Goal: Task Accomplishment & Management: Manage account settings

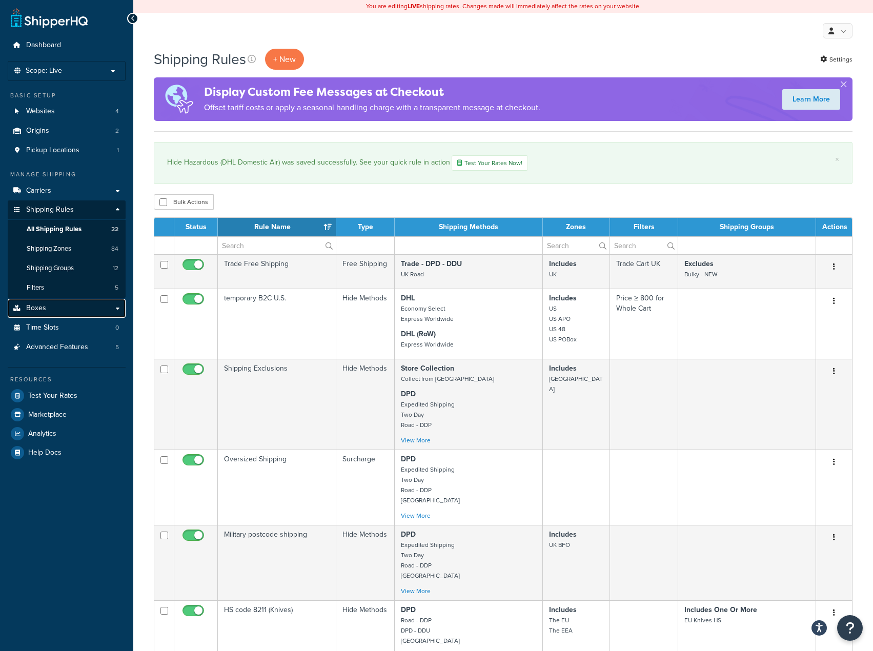
click at [66, 309] on link "Boxes" at bounding box center [67, 308] width 118 height 19
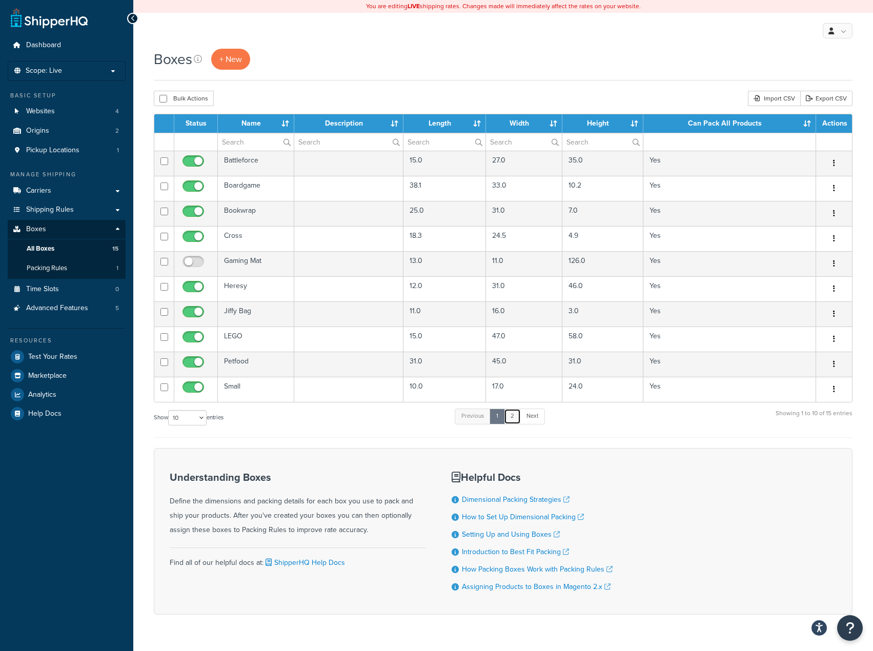
click at [518, 417] on link "2" at bounding box center [512, 416] width 17 height 15
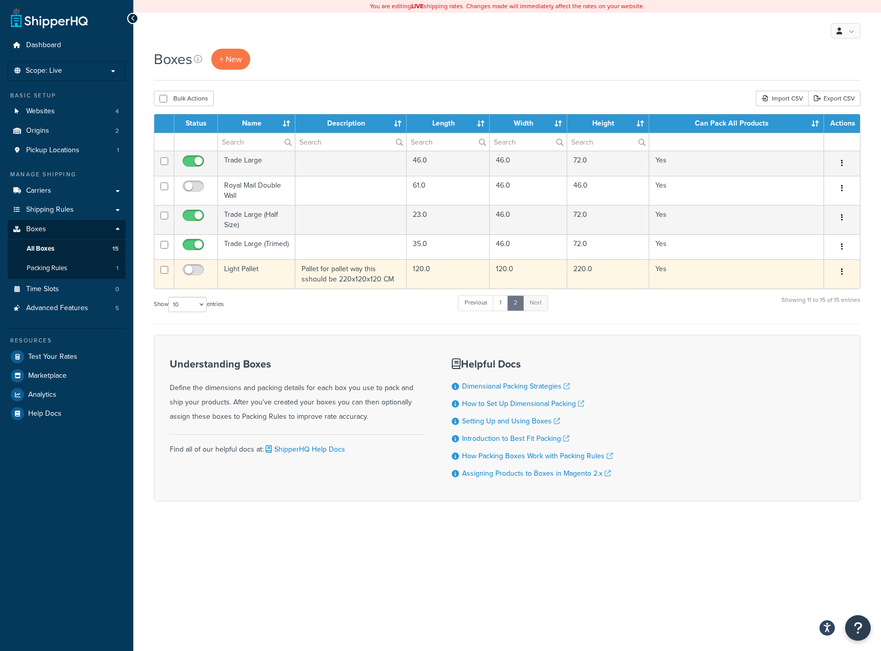
click at [291, 270] on td "Light Pallet" at bounding box center [256, 273] width 77 height 29
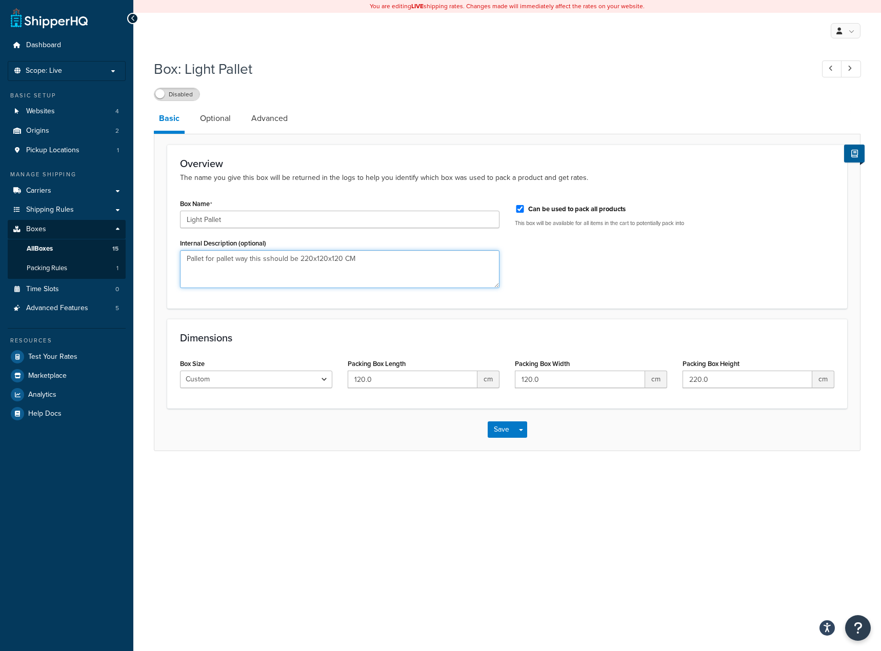
click at [266, 259] on textarea "Pallet for pallet way this sshould be 220x120x120 CM" at bounding box center [339, 269] width 319 height 38
type textarea "Pallet for pallet way this should be 220x120x120 CM"
click at [494, 425] on button "Save" at bounding box center [501, 429] width 28 height 16
click at [276, 127] on link "Advanced" at bounding box center [269, 118] width 47 height 25
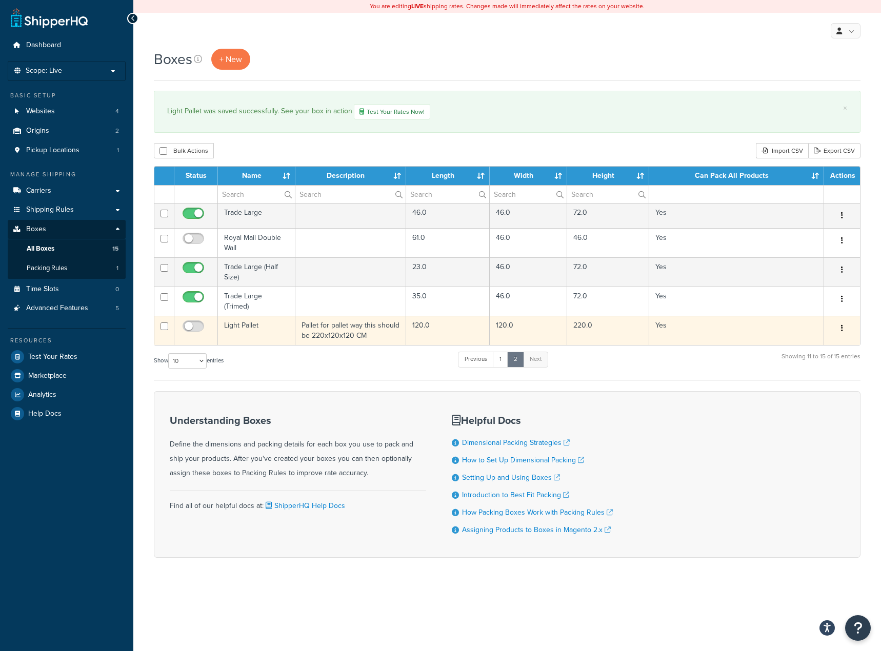
click at [233, 328] on td "Light Pallet" at bounding box center [256, 330] width 77 height 29
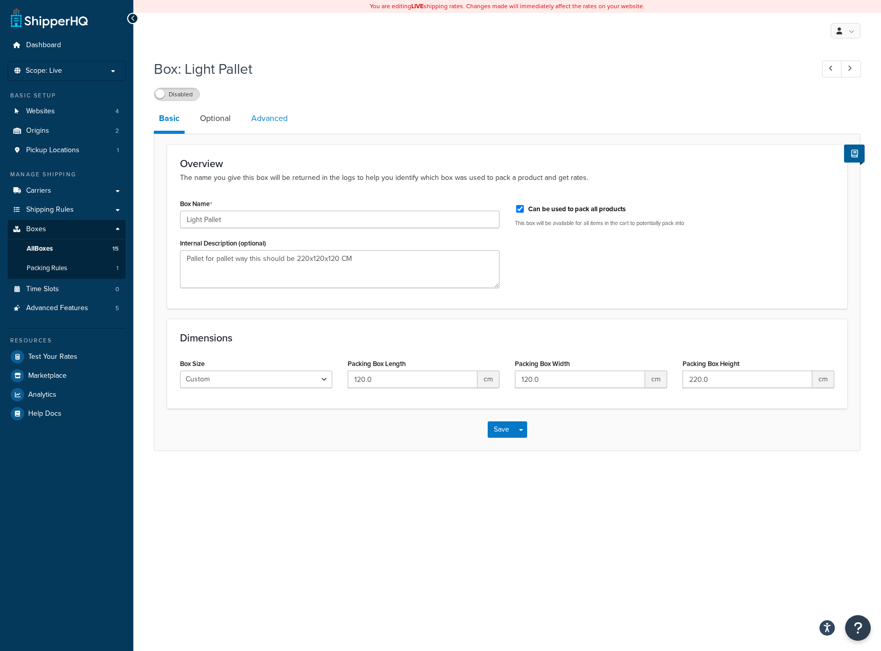
click at [288, 130] on link "Advanced" at bounding box center [269, 118] width 47 height 25
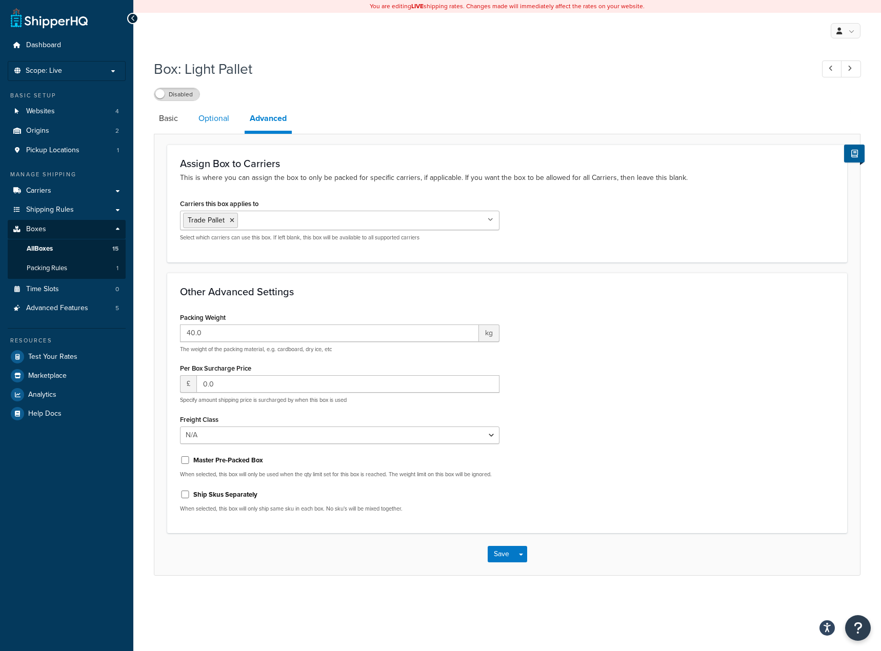
click at [230, 126] on link "Optional" at bounding box center [213, 118] width 41 height 25
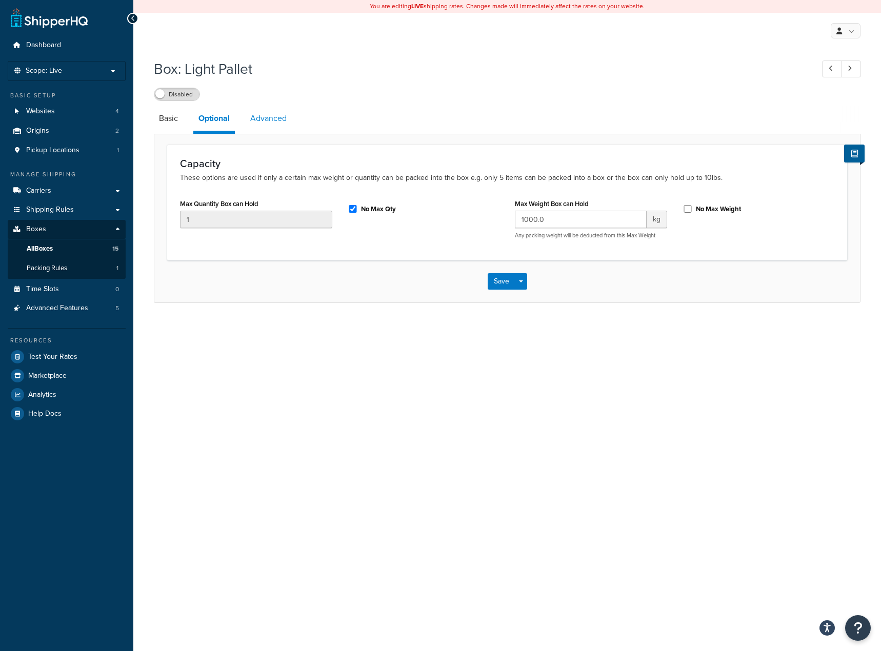
click at [284, 117] on link "Advanced" at bounding box center [268, 118] width 47 height 25
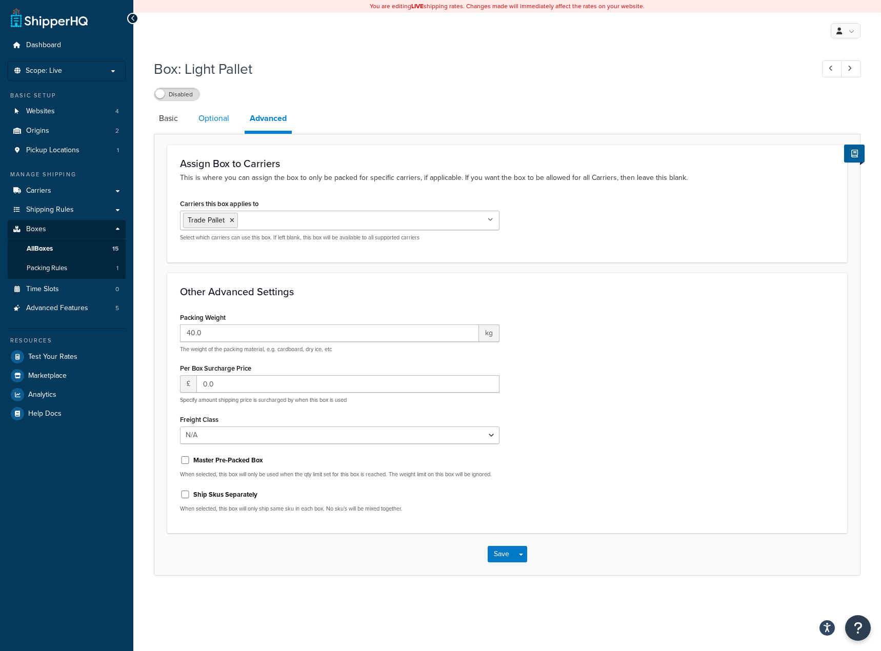
click at [226, 117] on link "Optional" at bounding box center [213, 118] width 41 height 25
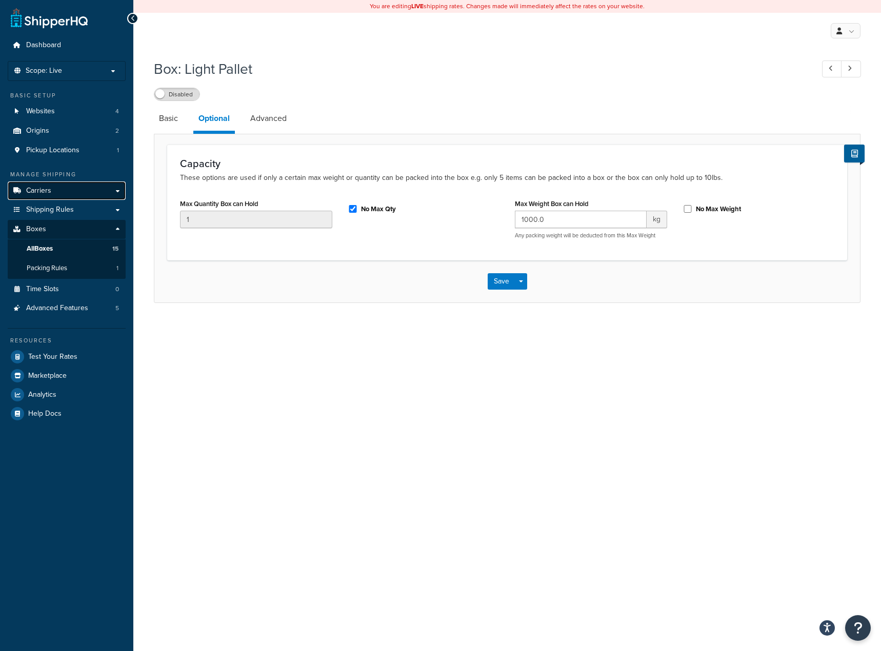
click at [48, 196] on link "Carriers" at bounding box center [67, 190] width 118 height 19
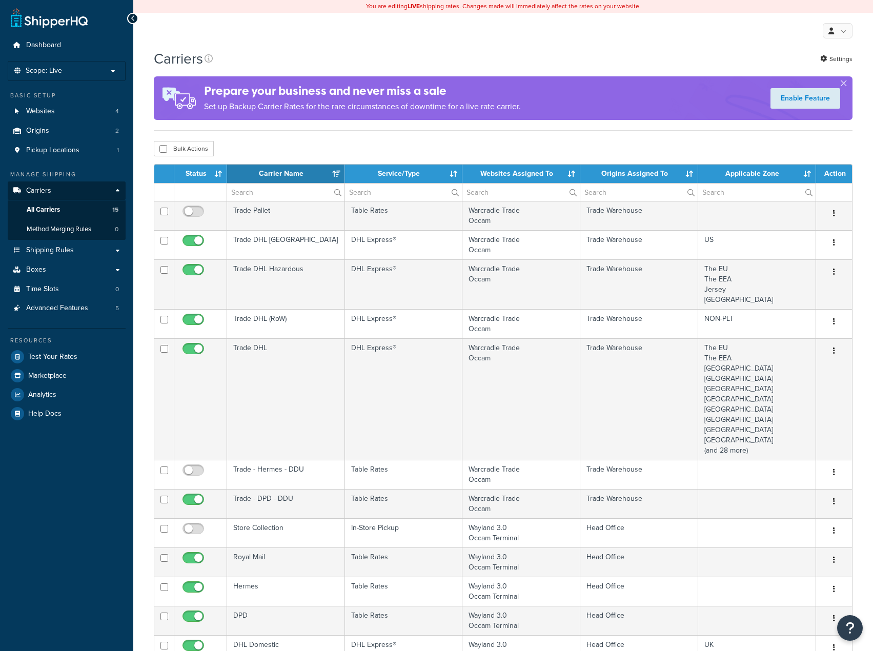
select select "15"
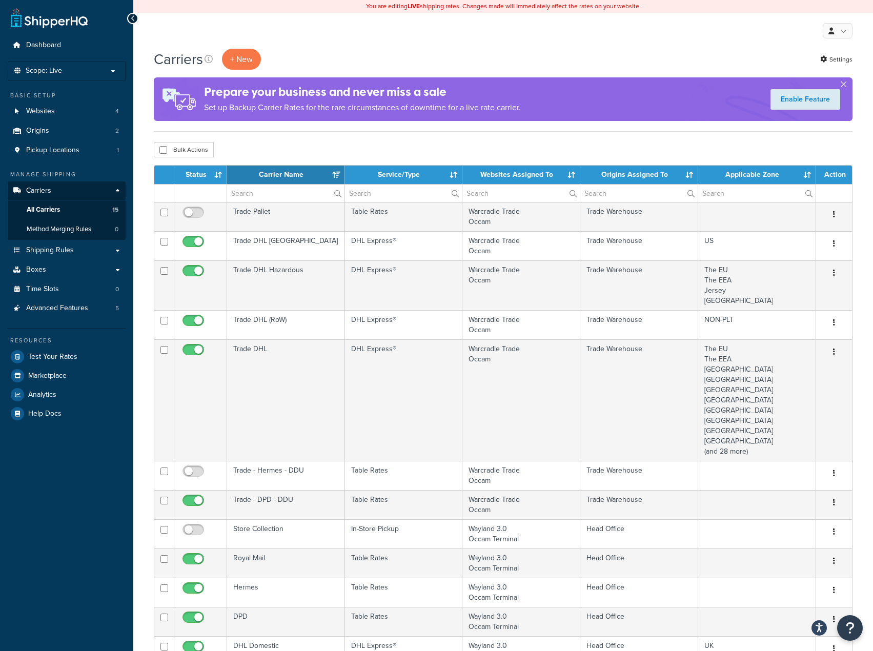
click at [57, 34] on div "Dashboard Scope: Live Development Integration Test Basic Setup Websites 4 Origi…" at bounding box center [66, 554] width 133 height 1108
click at [60, 38] on link "Dashboard" at bounding box center [67, 45] width 118 height 19
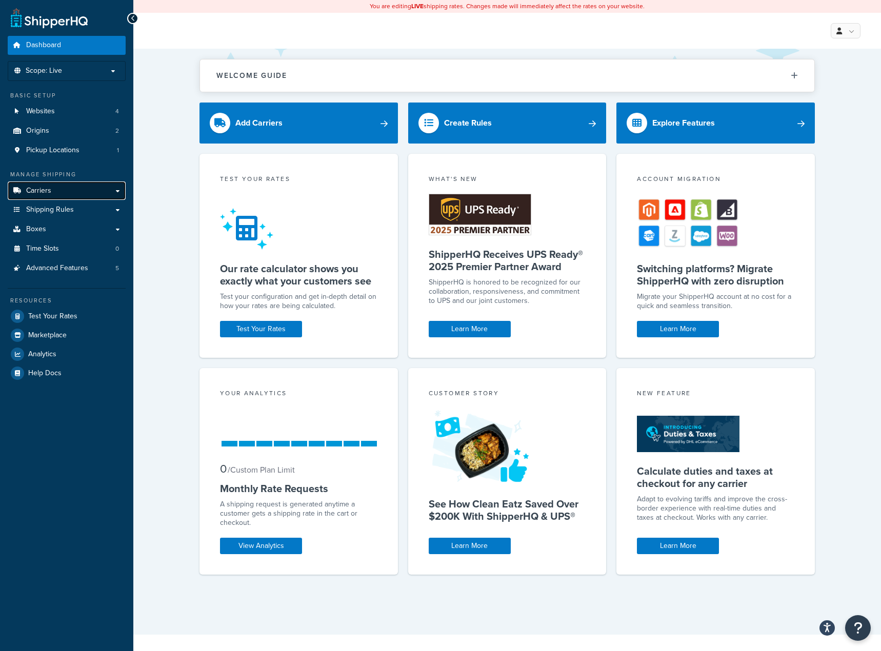
click at [66, 199] on link "Carriers" at bounding box center [67, 190] width 118 height 19
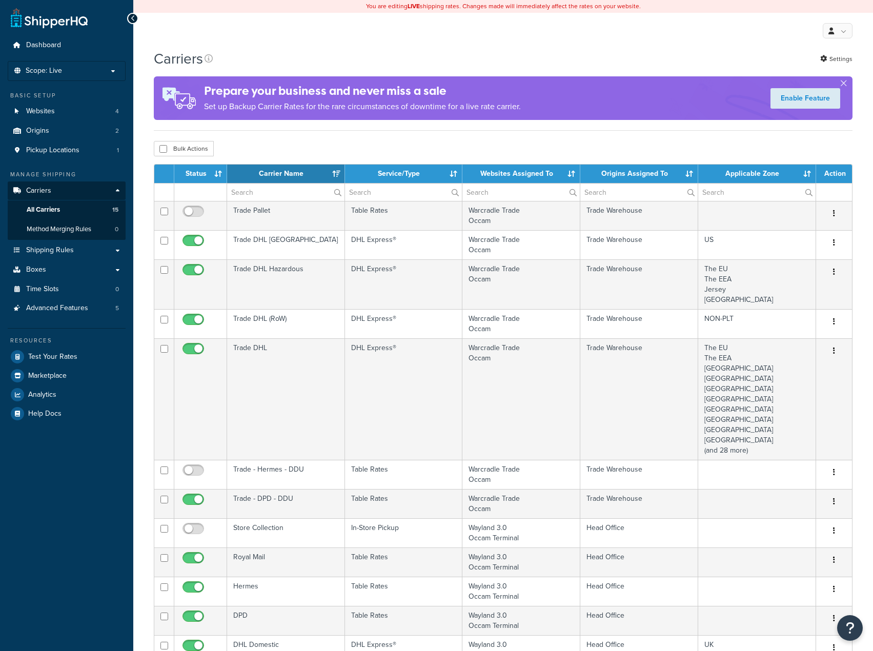
select select "15"
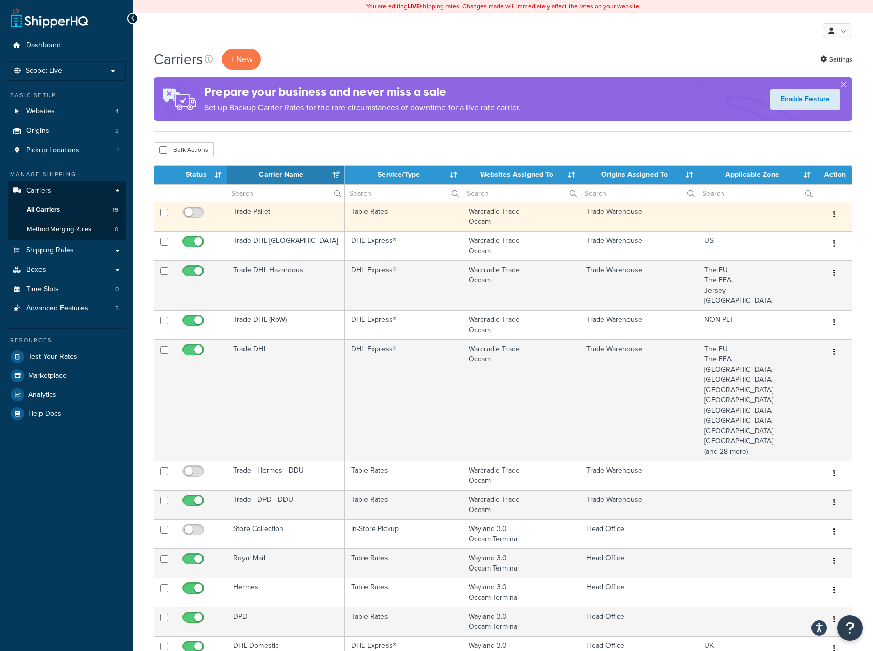
click at [332, 215] on td "Trade Pallet" at bounding box center [286, 216] width 118 height 29
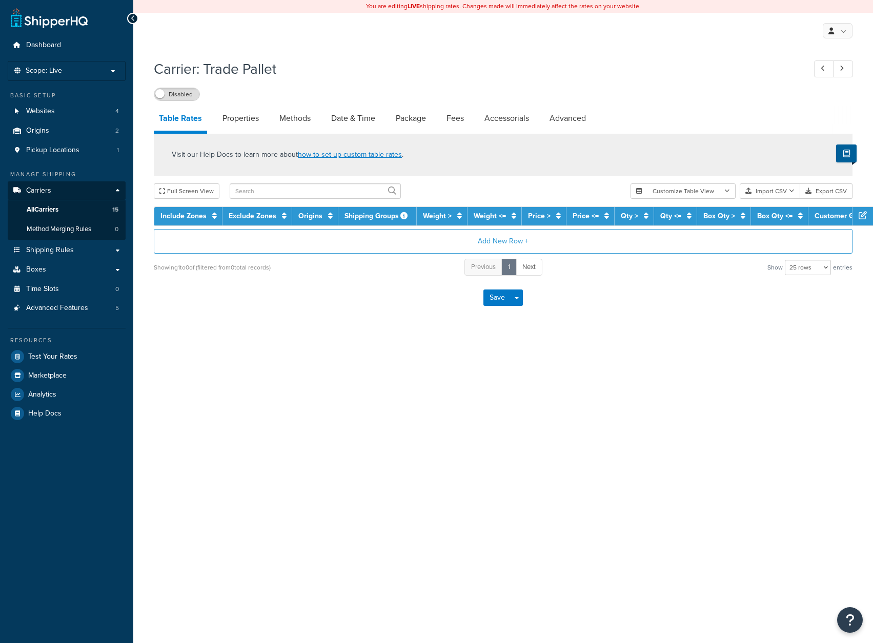
select select "25"
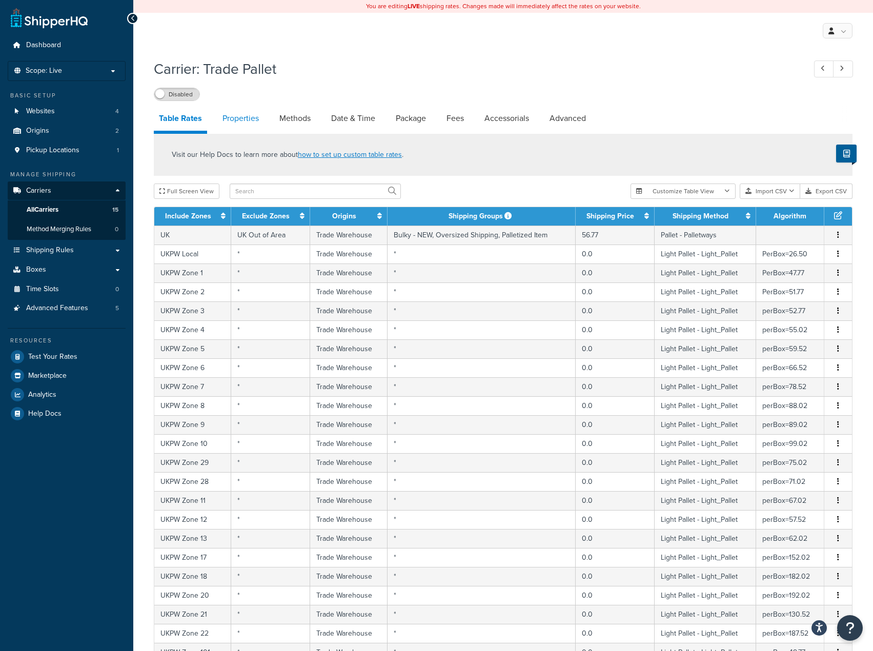
click at [242, 114] on link "Properties" at bounding box center [240, 118] width 47 height 25
select select "HIGHEST"
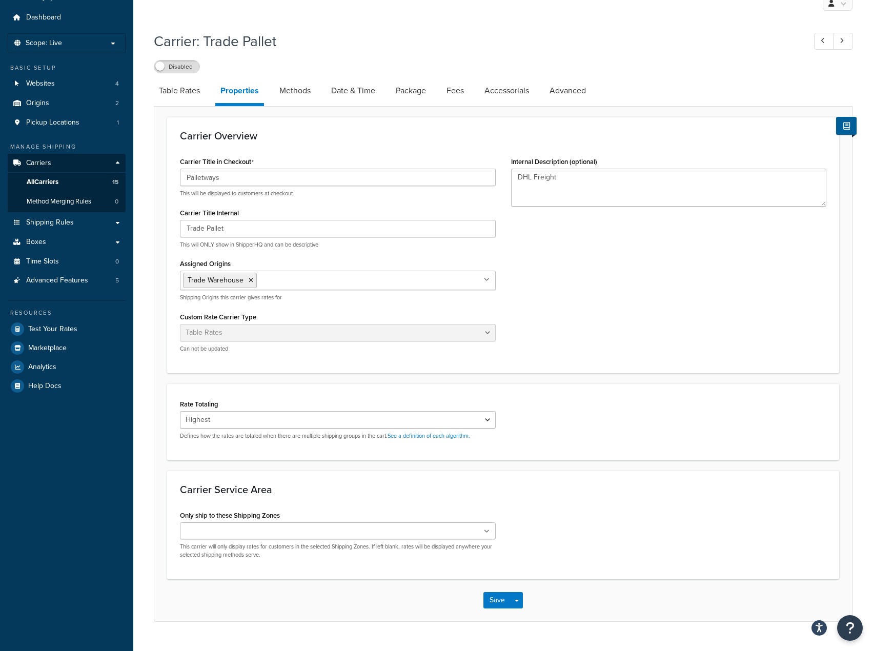
scroll to position [50, 0]
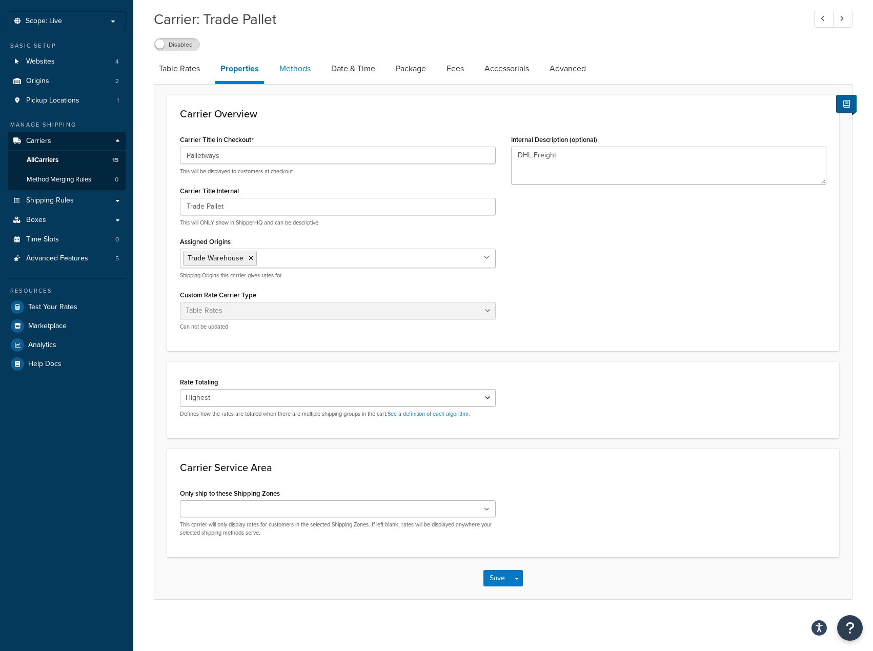
click at [315, 73] on link "Methods" at bounding box center [295, 68] width 42 height 25
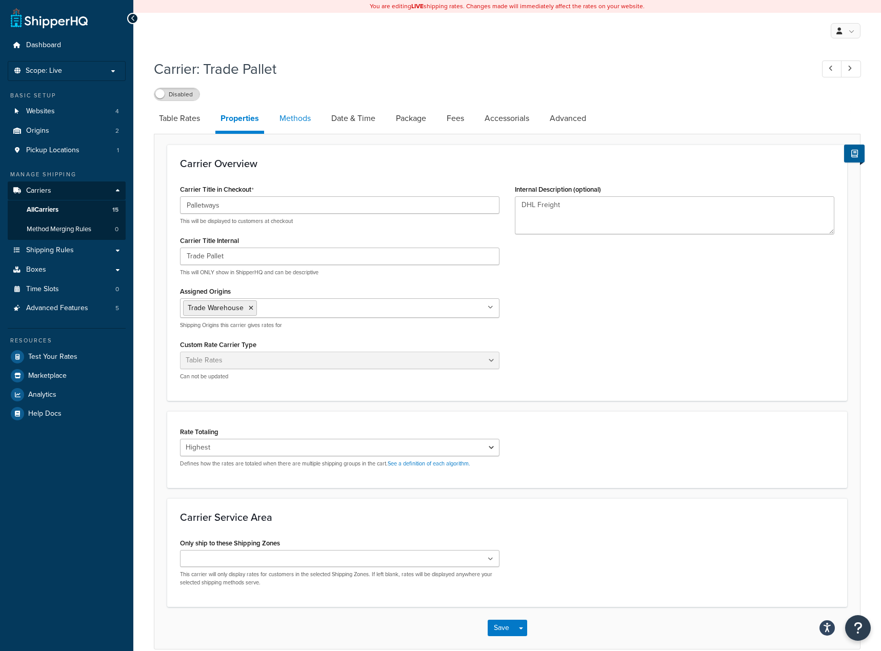
select select "25"
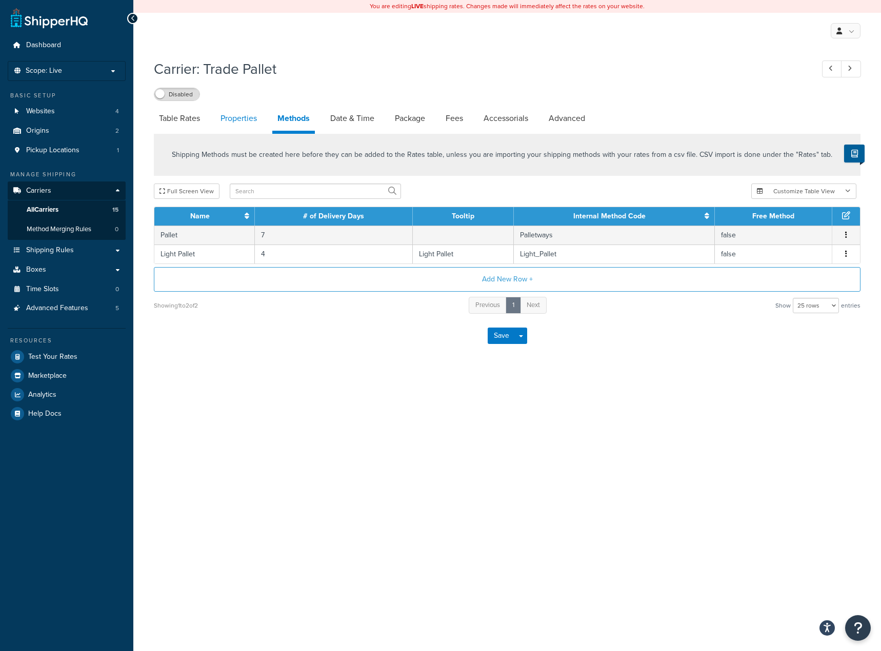
click at [260, 124] on link "Properties" at bounding box center [238, 118] width 47 height 25
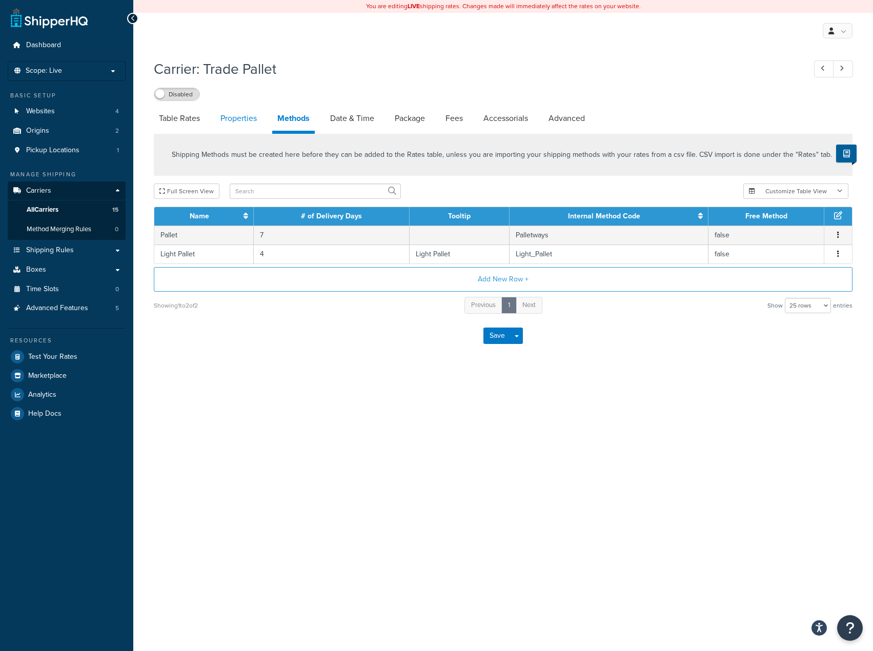
select select "HIGHEST"
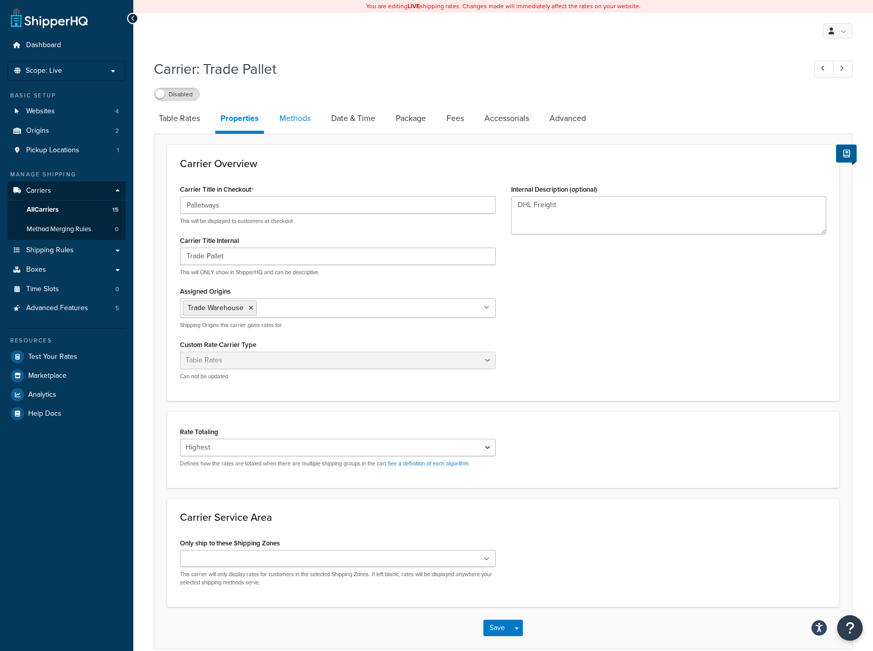
click at [301, 125] on link "Methods" at bounding box center [295, 118] width 42 height 25
select select "25"
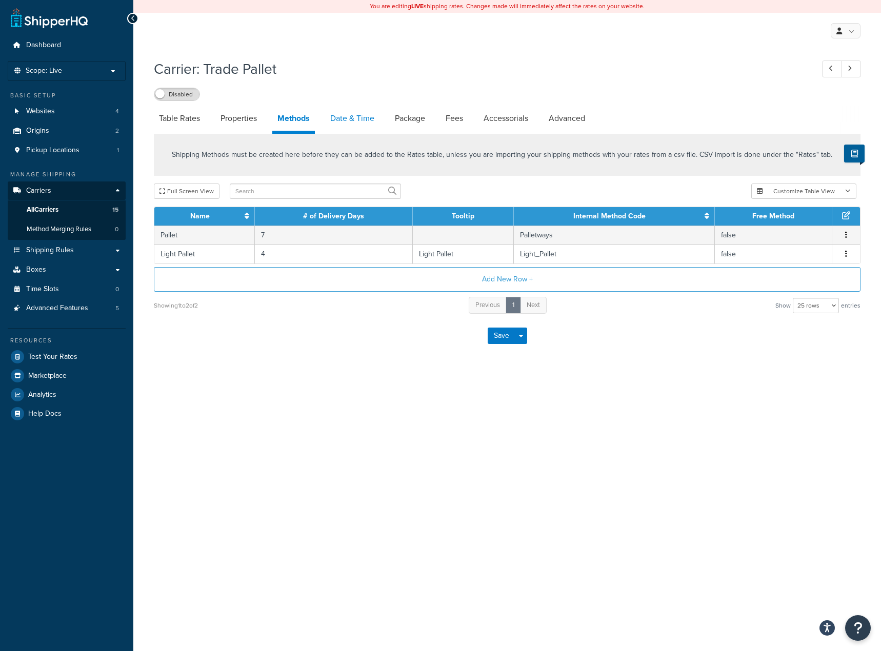
click at [329, 120] on link "Date & Time" at bounding box center [352, 118] width 54 height 25
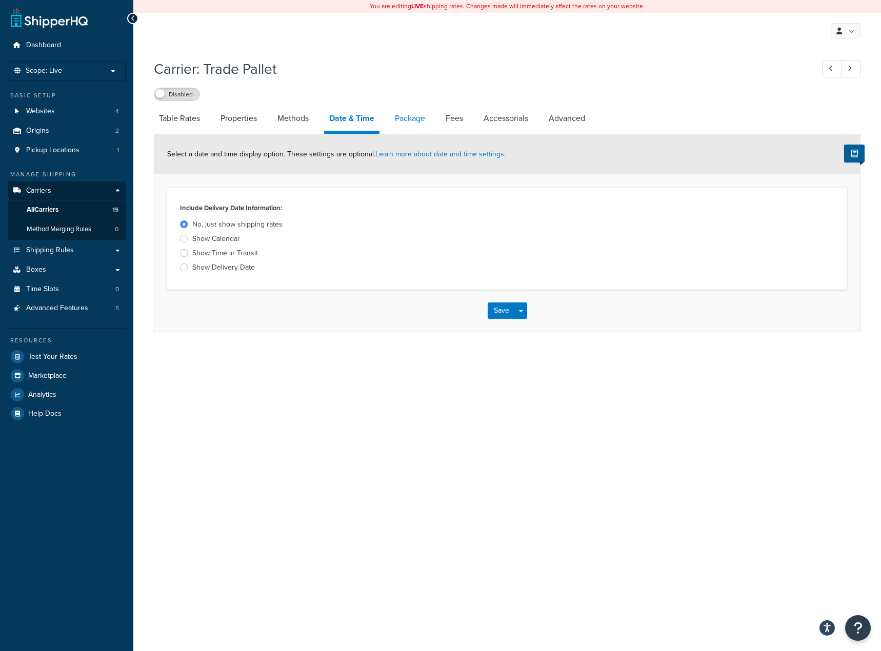
click at [414, 124] on link "Package" at bounding box center [410, 118] width 40 height 25
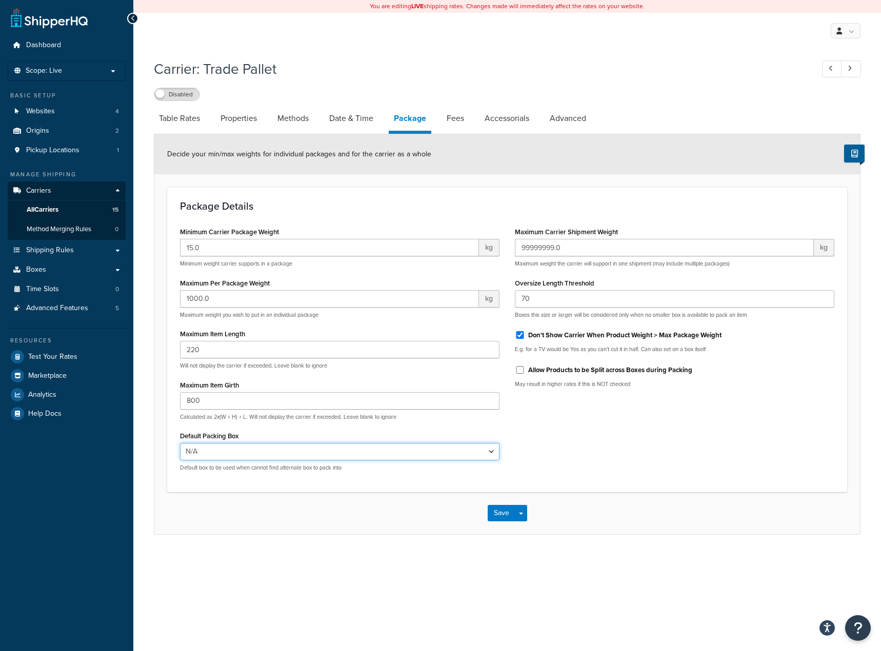
click at [312, 445] on select "N/A" at bounding box center [339, 451] width 319 height 17
click at [180, 443] on select "N/A" at bounding box center [339, 451] width 319 height 17
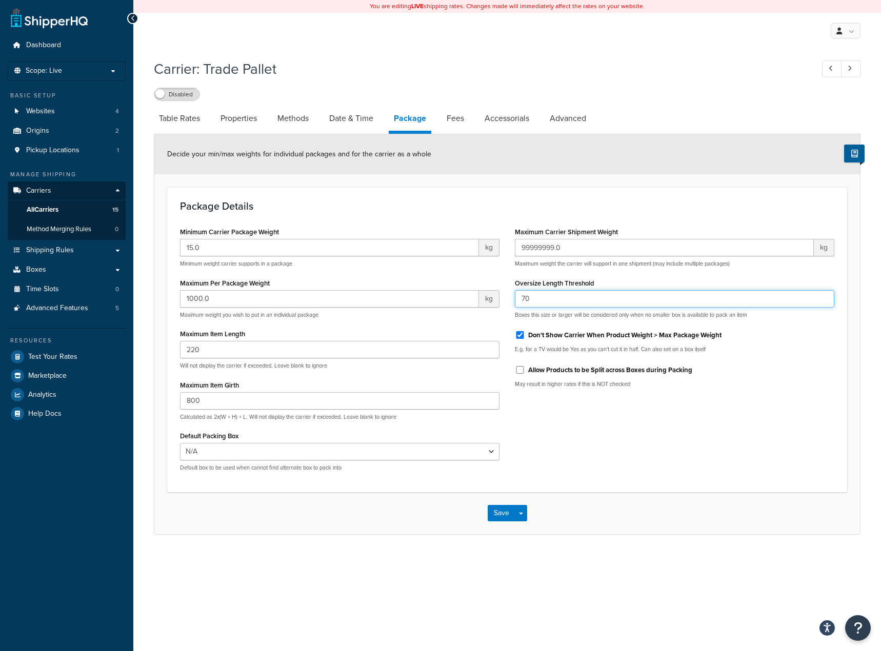
click at [564, 305] on input "70" at bounding box center [674, 298] width 319 height 17
click at [564, 303] on input "70" at bounding box center [674, 298] width 319 height 17
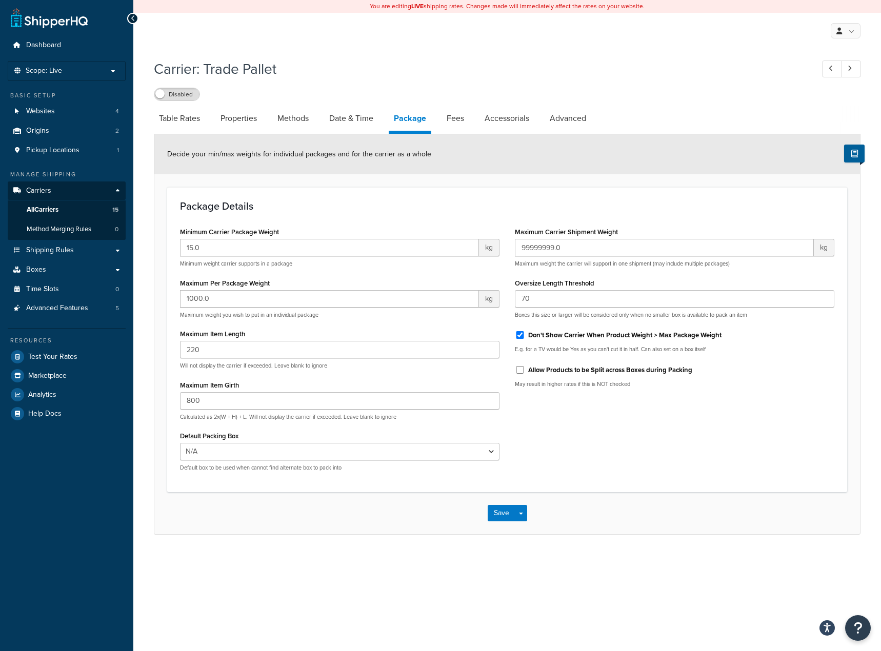
click at [555, 565] on div "You are editing LIVE shipping rates. Changes made will immediately affect the r…" at bounding box center [506, 325] width 747 height 651
click at [463, 124] on link "Fees" at bounding box center [455, 118] width 28 height 25
select select "AFTER"
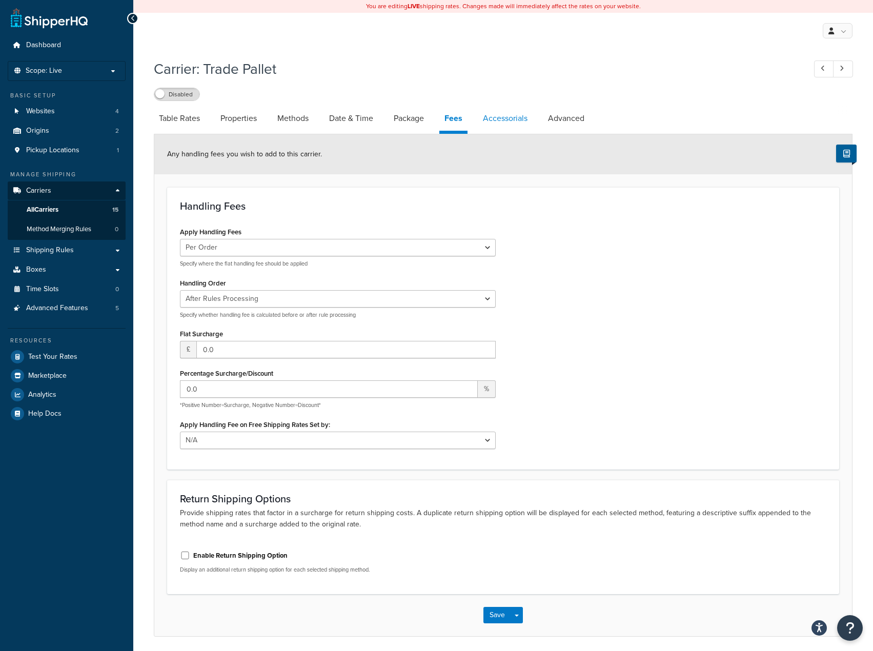
click at [512, 118] on link "Accessorials" at bounding box center [505, 118] width 55 height 25
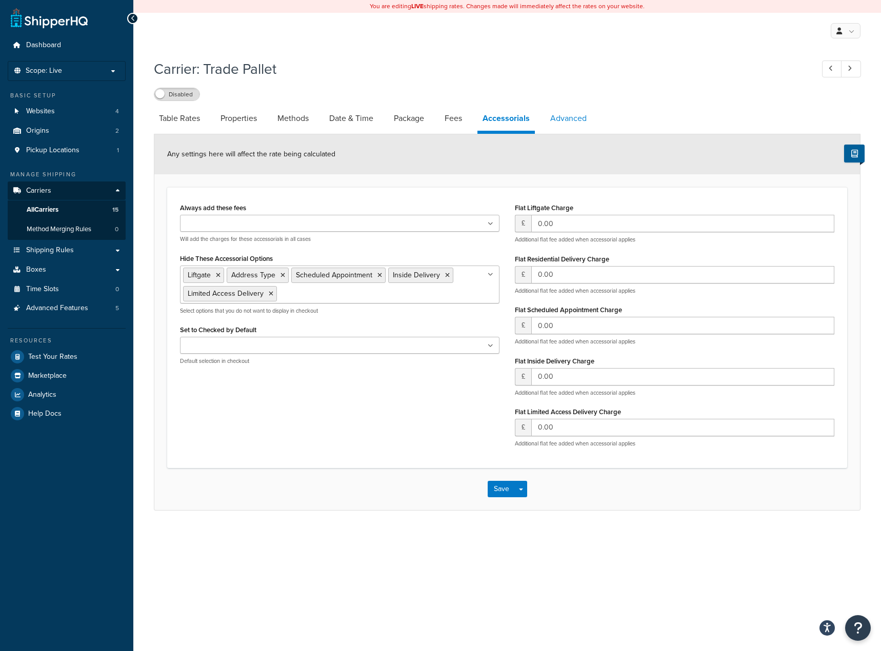
click at [554, 117] on link "Advanced" at bounding box center [568, 118] width 47 height 25
select select "false"
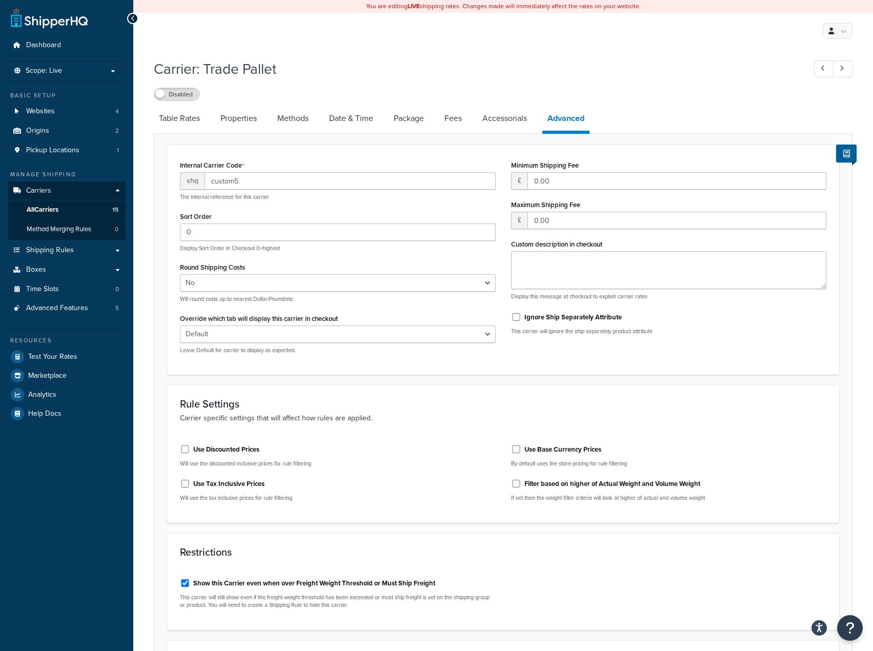
click at [516, 321] on div "Ignore Ship Separately Attribute" at bounding box center [669, 316] width 316 height 15
click at [516, 319] on input "Ignore Ship Separately Attribute" at bounding box center [516, 317] width 10 height 8
checkbox input "true"
click at [515, 383] on form "Internal Carrier Code shq custom5 The internal reference for this carrier Sort …" at bounding box center [503, 459] width 698 height 629
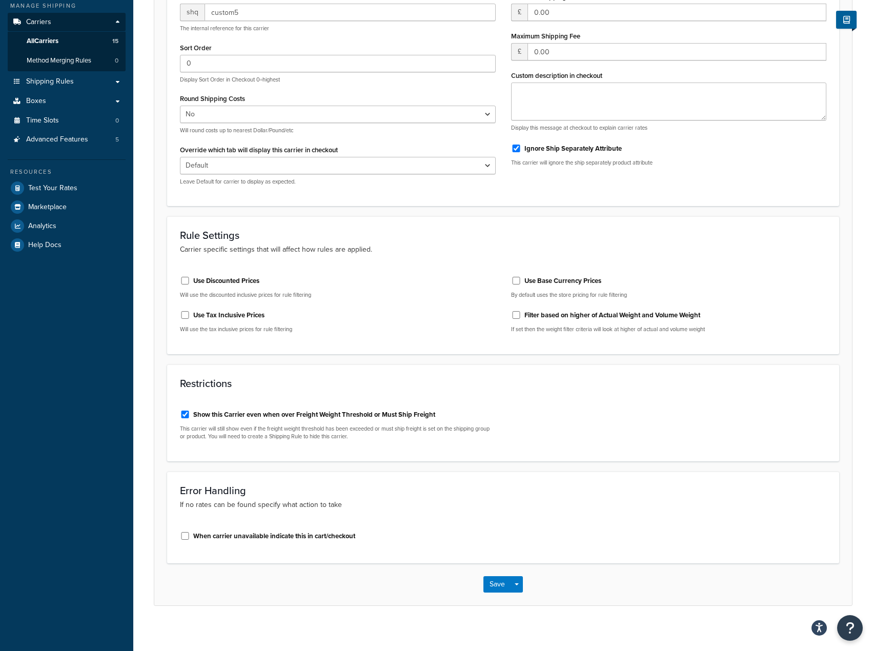
scroll to position [175, 0]
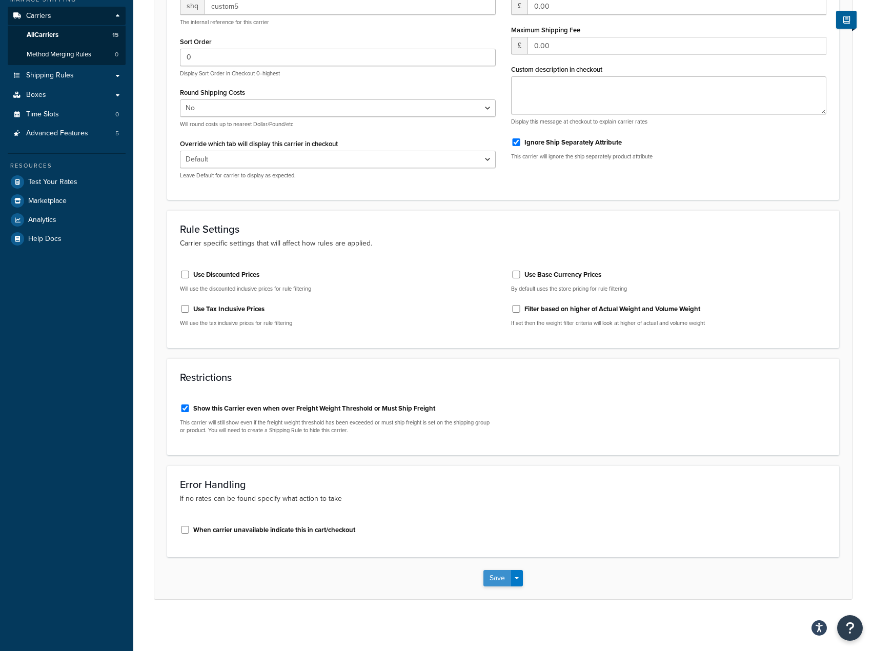
click at [499, 584] on button "Save" at bounding box center [497, 578] width 28 height 16
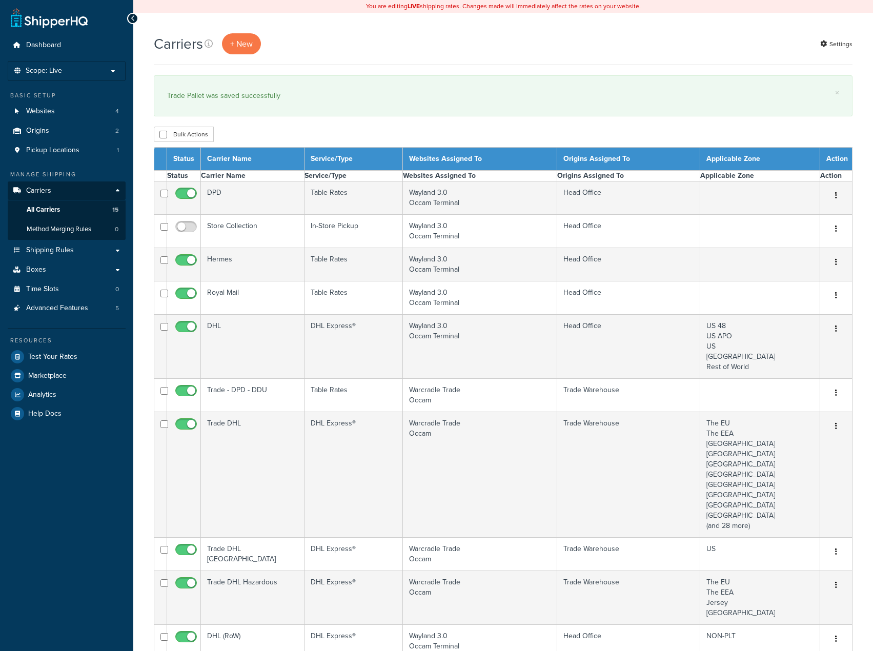
select select "15"
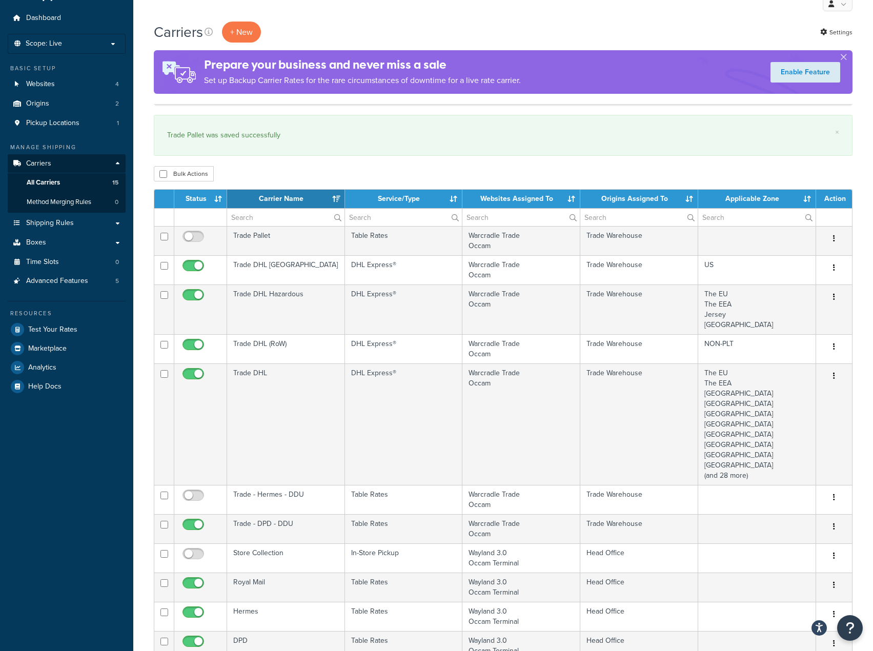
scroll to position [51, 0]
